Goal: Find specific page/section: Find specific page/section

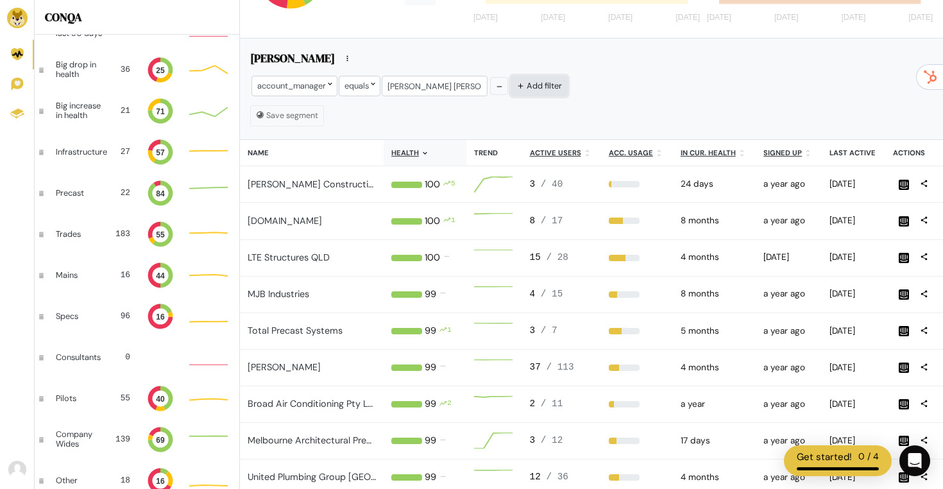
click at [542, 88] on button "Add filter" at bounding box center [539, 86] width 57 height 20
click at [519, 85] on span "Or" at bounding box center [523, 85] width 12 height 11
click at [569, 91] on div at bounding box center [581, 86] width 77 height 20
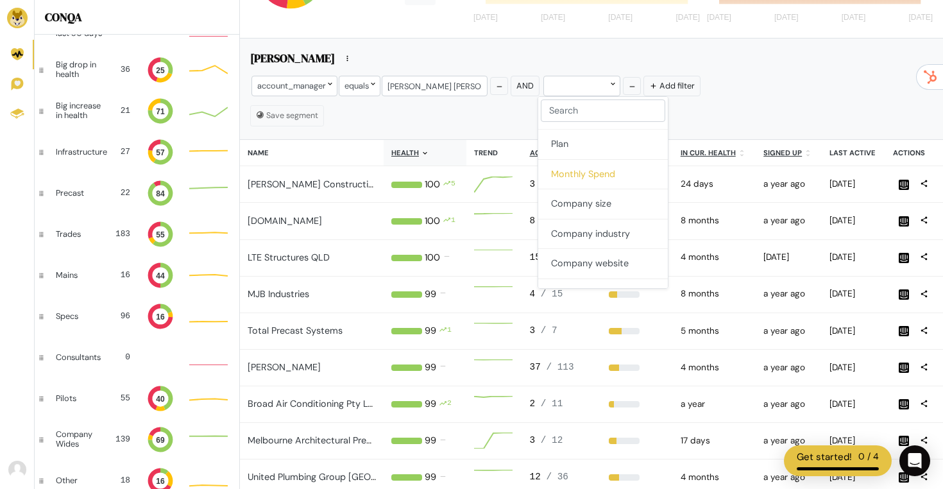
click at [602, 172] on button "Monthly Spend" at bounding box center [603, 175] width 130 height 30
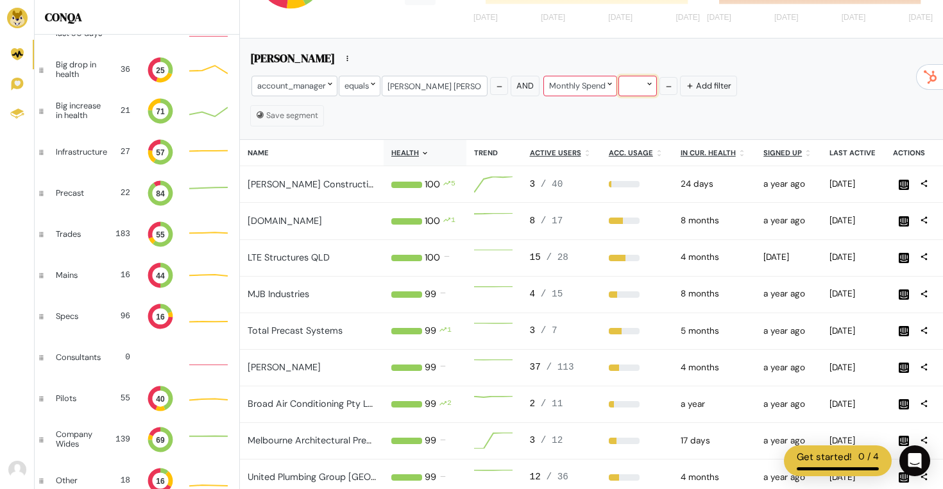
click at [632, 79] on div at bounding box center [638, 86] width 39 height 20
click at [660, 202] on button "is less than" at bounding box center [660, 202] width 90 height 30
click at [696, 81] on input "number" at bounding box center [703, 86] width 51 height 20
type input "-1"
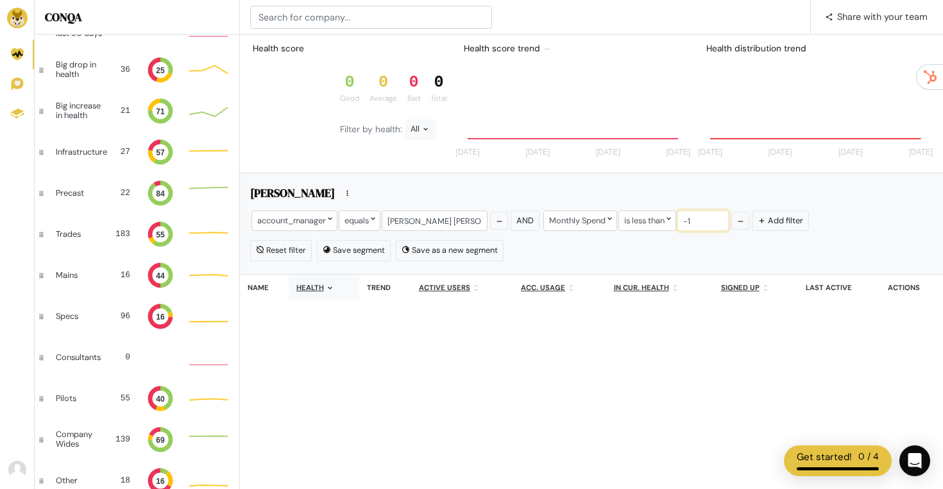
click at [693, 222] on input "-1" at bounding box center [703, 220] width 51 height 20
type input "0"
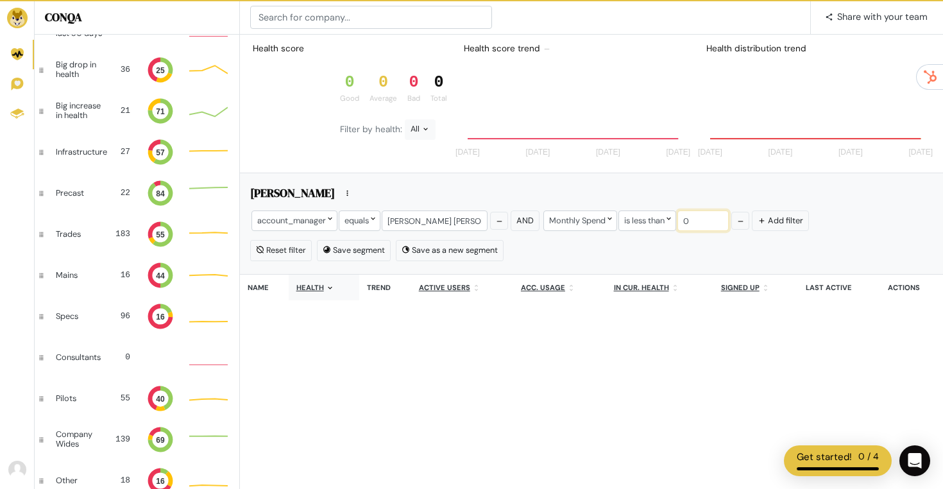
type input "1"
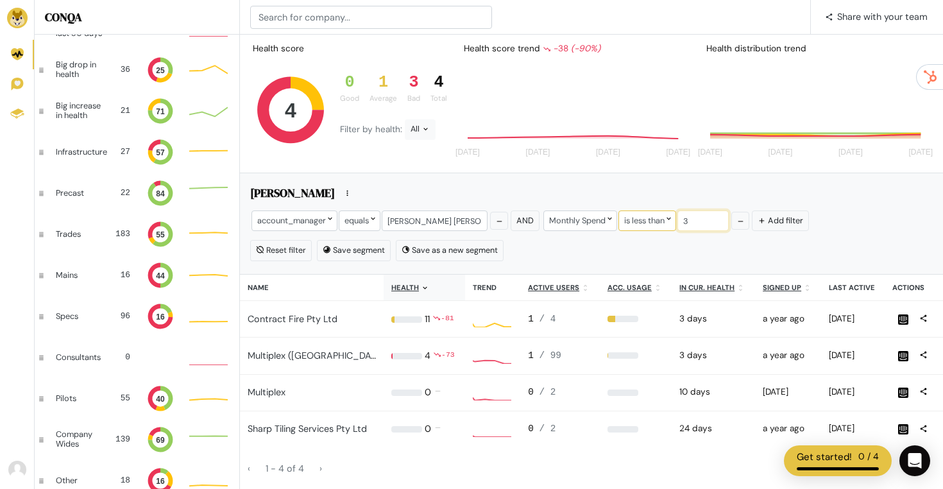
drag, startPoint x: 694, startPoint y: 221, endPoint x: 662, endPoint y: 221, distance: 32.1
click at [663, 221] on div "Monthly Spend is less than 3" at bounding box center [636, 220] width 189 height 23
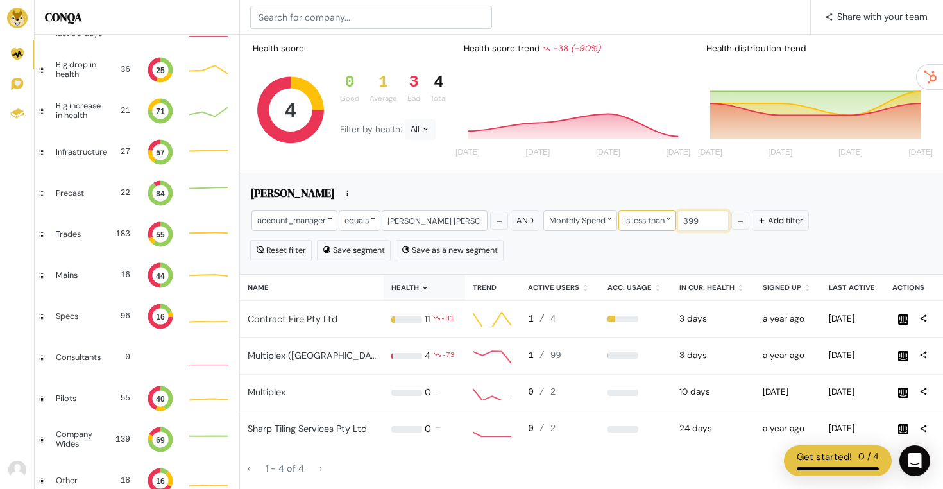
drag, startPoint x: 701, startPoint y: 221, endPoint x: 653, endPoint y: 221, distance: 48.8
click at [653, 221] on div "Monthly Spend is less than 399" at bounding box center [636, 220] width 189 height 23
type input "899"
click at [887, 198] on div "[PERSON_NAME]" at bounding box center [591, 194] width 683 height 21
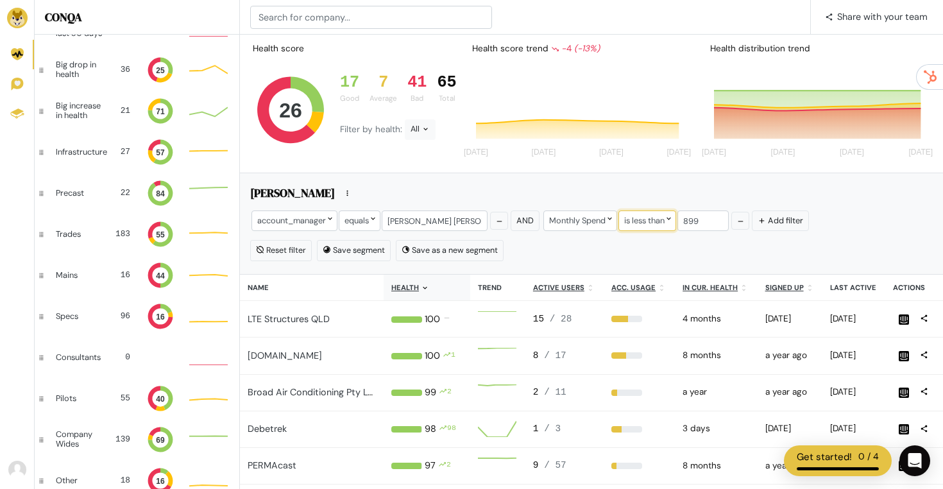
click at [653, 224] on div "is less than" at bounding box center [648, 220] width 58 height 20
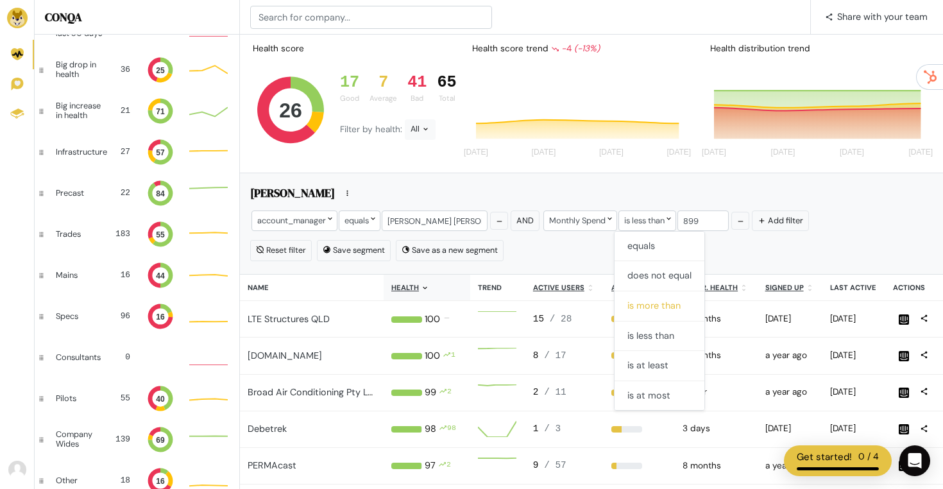
click at [668, 307] on button "is more than" at bounding box center [660, 306] width 90 height 30
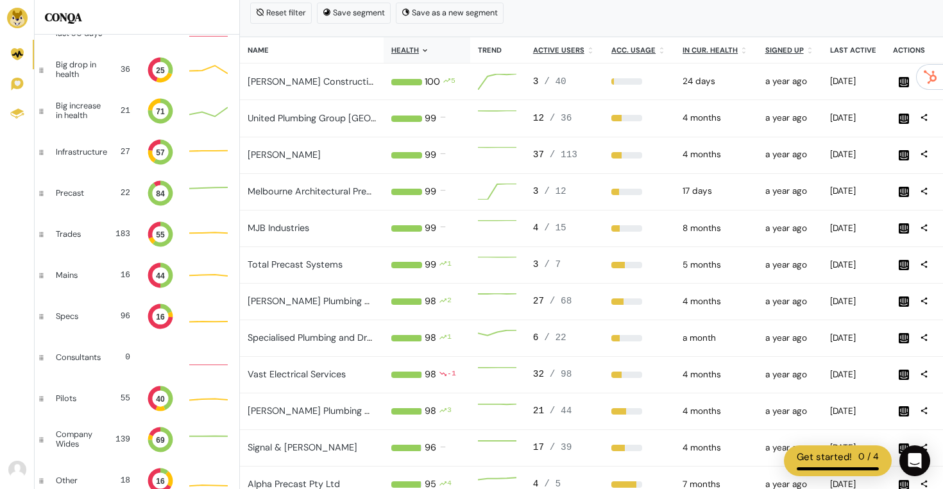
scroll to position [118, 0]
